Goal: Navigation & Orientation: Find specific page/section

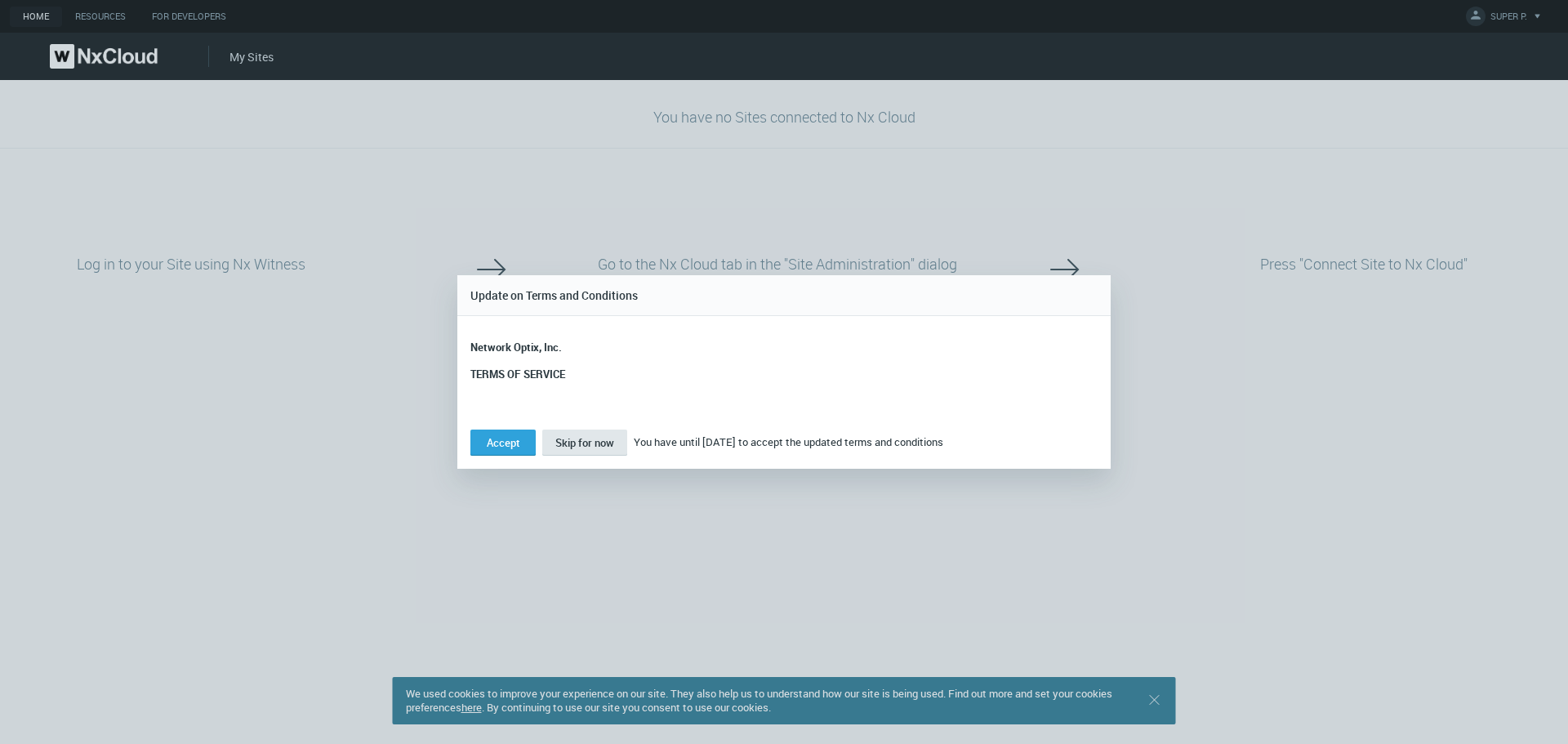
click at [586, 427] on div "Accept Skip for now You have until [DATE] to accept the updated terms and condi…" at bounding box center [784, 442] width 653 height 53
click at [585, 437] on span "Skip for now" at bounding box center [585, 442] width 59 height 14
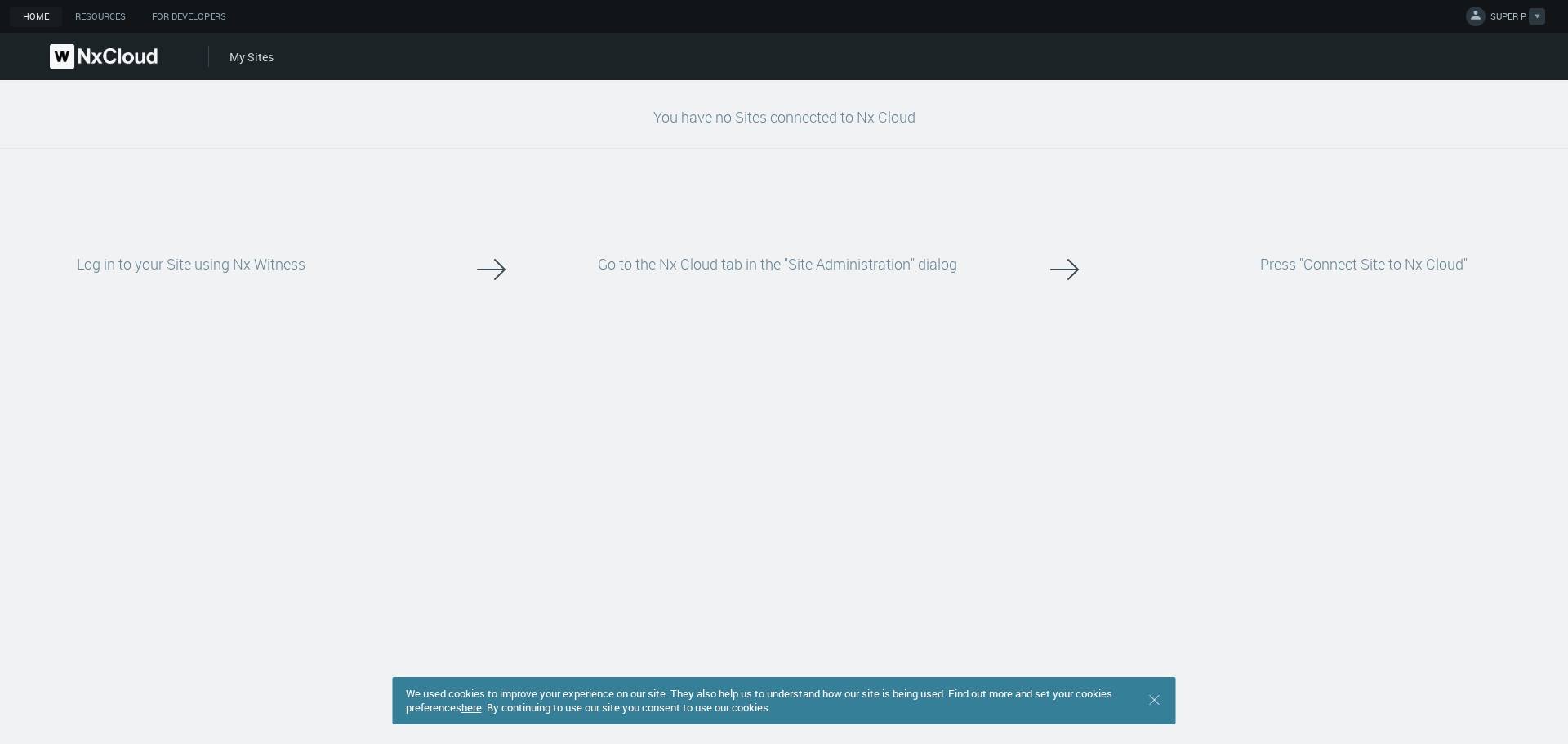
click at [1497, 18] on span "SUPER P." at bounding box center [1508, 19] width 37 height 19
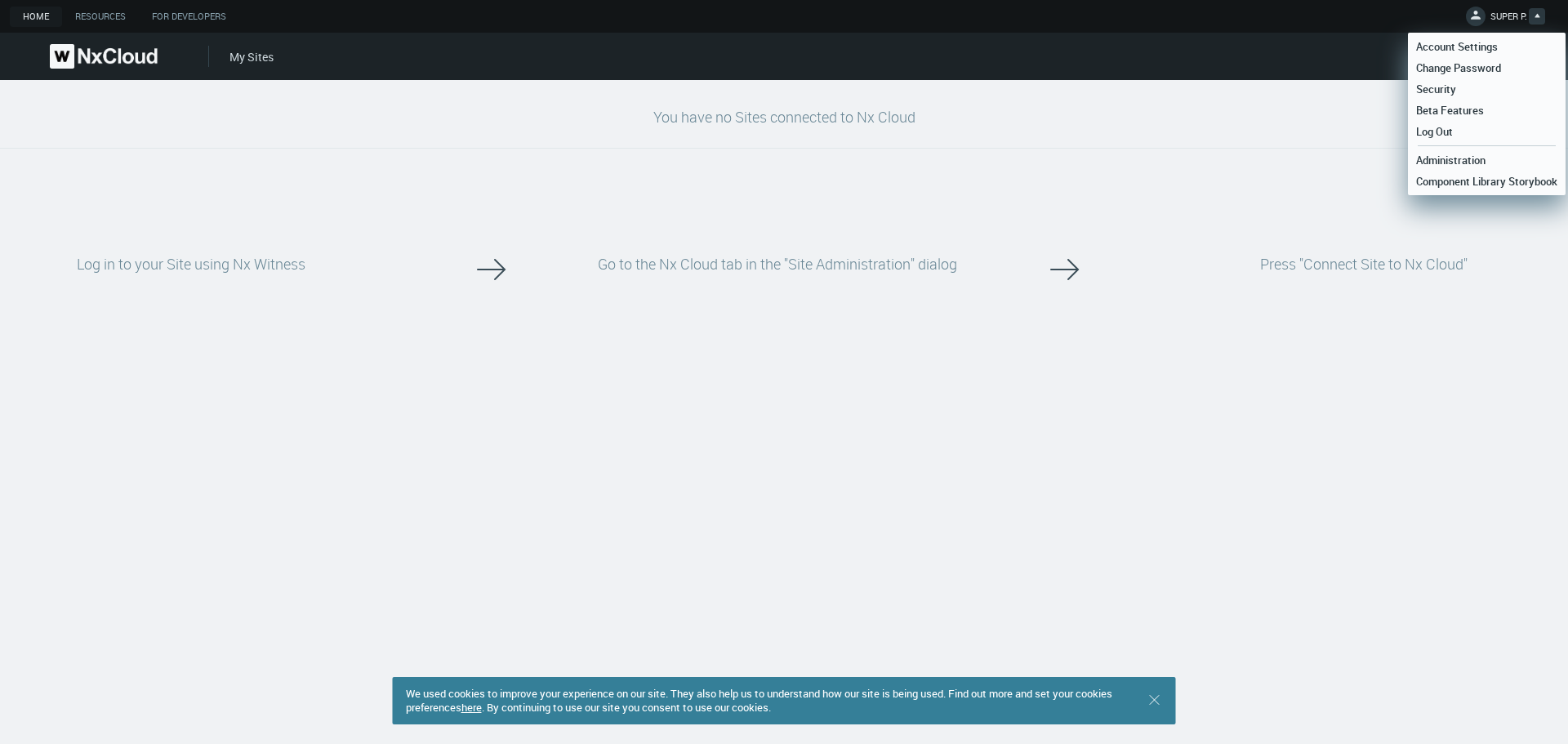
click at [1447, 147] on ul "Administration Component Library Storybook" at bounding box center [1486, 168] width 158 height 46
click at [1445, 156] on span "Administration" at bounding box center [1450, 159] width 86 height 14
